Goal: Task Accomplishment & Management: Manage account settings

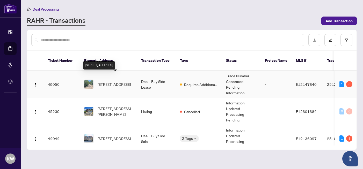
click at [119, 82] on span "[STREET_ADDRESS]" at bounding box center [114, 85] width 33 height 6
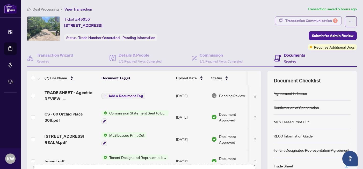
click at [302, 20] on div "Transaction Communication 6" at bounding box center [311, 21] width 52 height 8
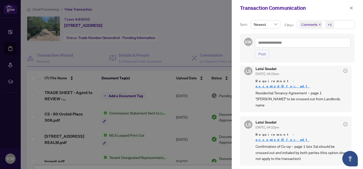
scroll to position [132, 0]
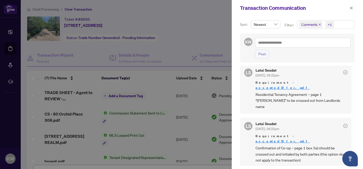
click at [287, 139] on link "acceptedOffer.pdf" at bounding box center [283, 141] width 54 height 4
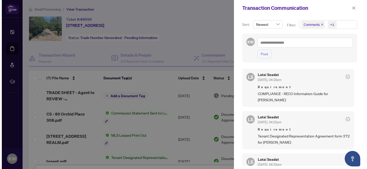
scroll to position [0, 0]
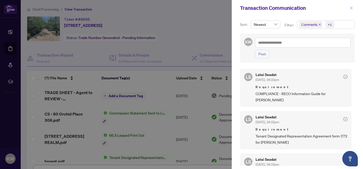
click at [353, 8] on icon "close" at bounding box center [352, 8] width 4 height 4
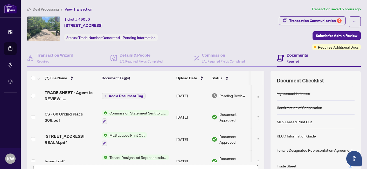
click at [49, 10] on span "Deal Processing" at bounding box center [46, 9] width 26 height 5
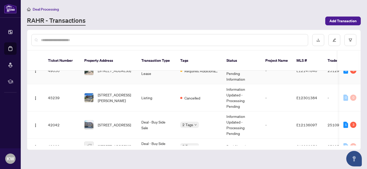
scroll to position [18, 0]
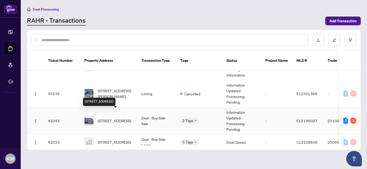
click at [113, 118] on span "[STREET_ADDRESS]" at bounding box center [114, 121] width 33 height 6
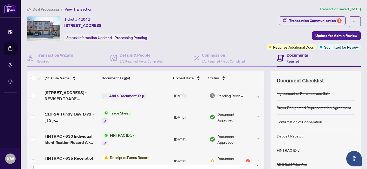
scroll to position [8, 0]
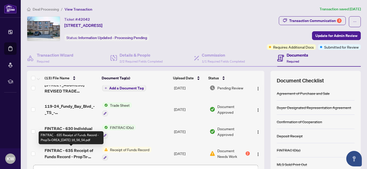
click at [78, 152] on span "FINTRAC - 635 Receipt of Funds Record - PropTx-OREA_[DATE] 16_56_54.pdf" at bounding box center [71, 154] width 53 height 12
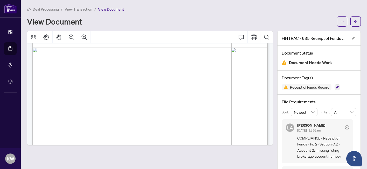
scroll to position [245, 0]
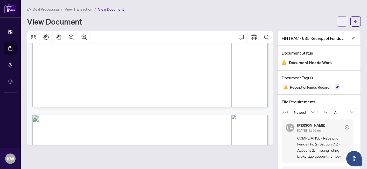
click at [342, 22] on icon "ellipsis" at bounding box center [342, 22] width 4 height 4
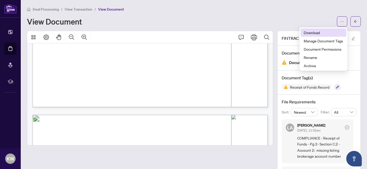
click at [317, 33] on span "Download" at bounding box center [322, 33] width 39 height 6
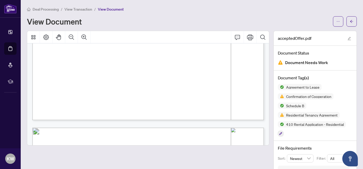
scroll to position [224, 0]
